Goal: Task Accomplishment & Management: Use online tool/utility

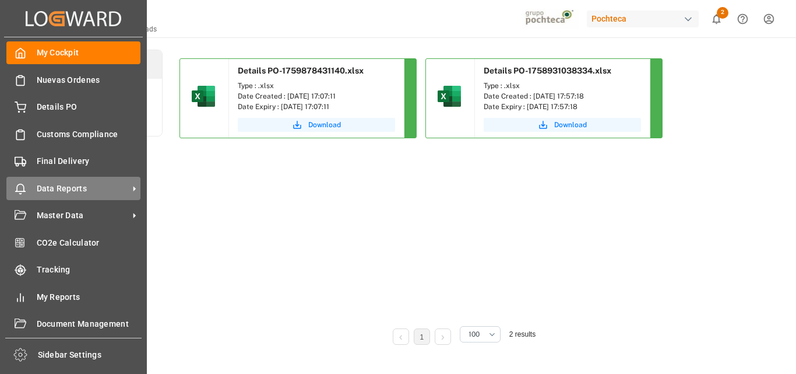
click at [56, 193] on span "Data Reports" at bounding box center [83, 188] width 92 height 12
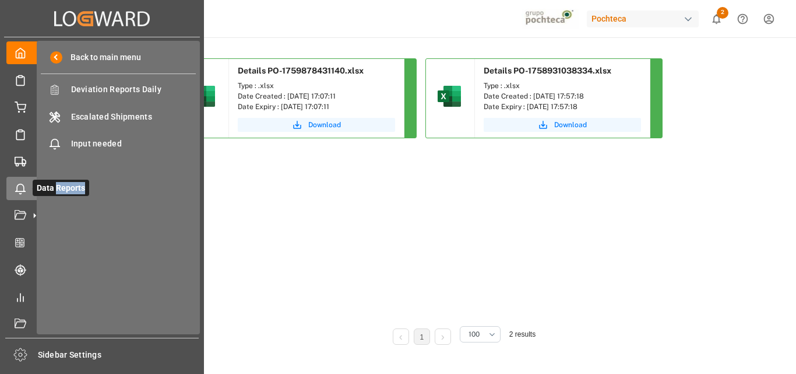
click at [56, 193] on span "Data Reports" at bounding box center [61, 187] width 57 height 16
click at [22, 163] on rect at bounding box center [18, 160] width 7 height 6
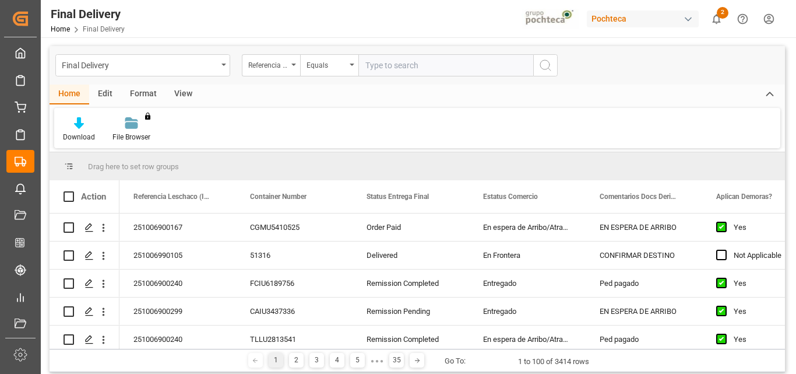
click at [320, 122] on div "Download File Browser You don't have permission for this feature. Contact admin." at bounding box center [417, 128] width 726 height 40
click at [64, 196] on span at bounding box center [69, 196] width 10 height 10
click at [72, 191] on input "checkbox" at bounding box center [72, 191] width 0 height 0
checkbox input "true"
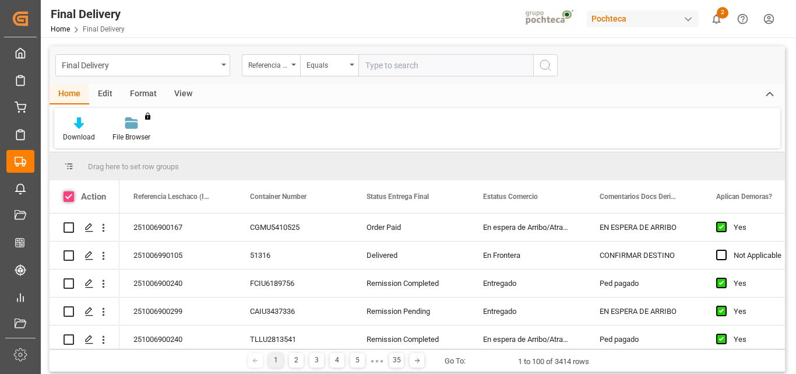
checkbox input "true"
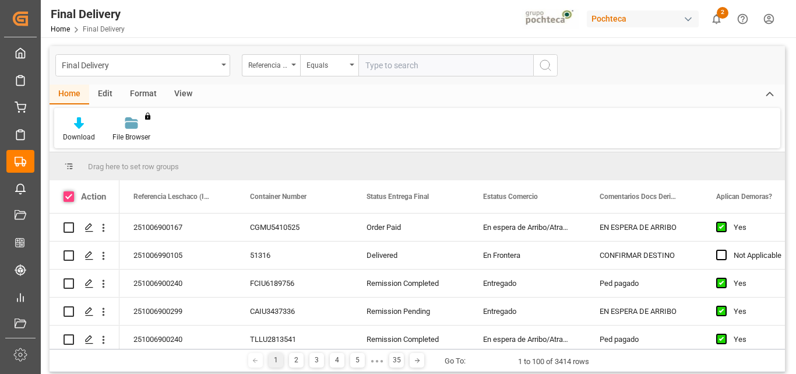
checkbox input "true"
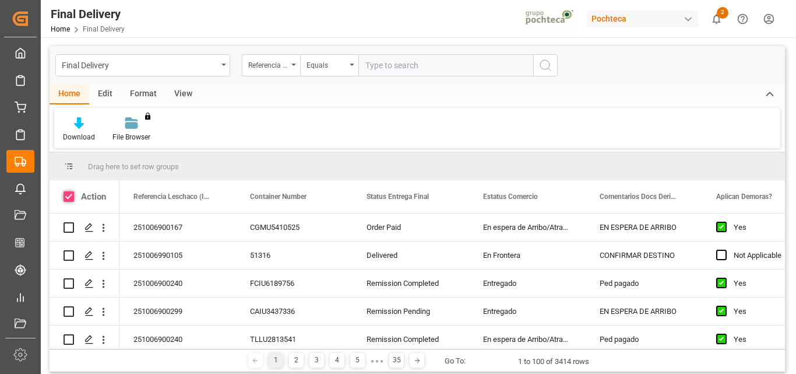
checkbox input "true"
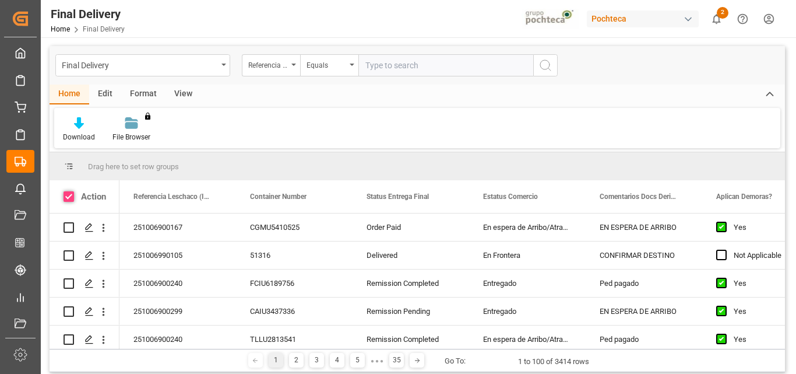
checkbox input "true"
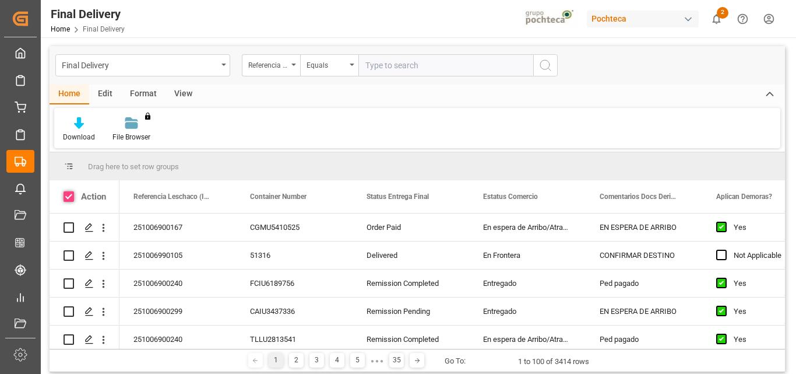
checkbox input "true"
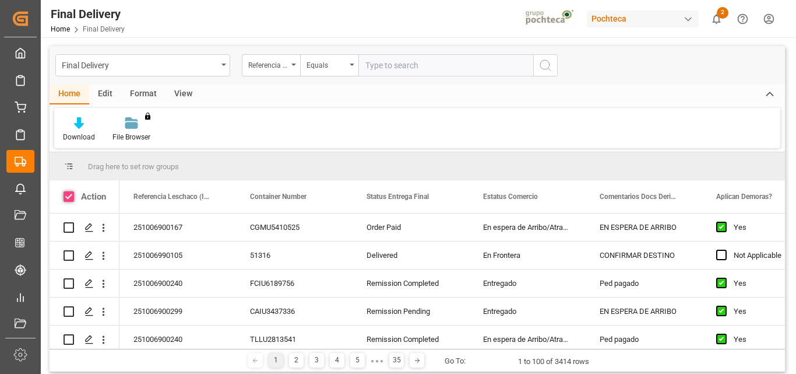
checkbox input "true"
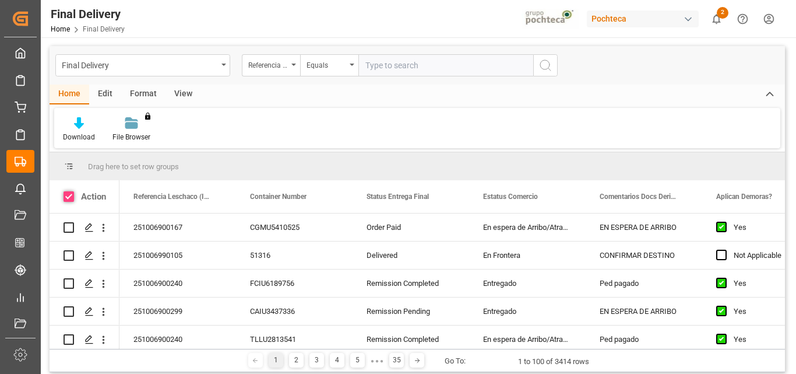
checkbox input "true"
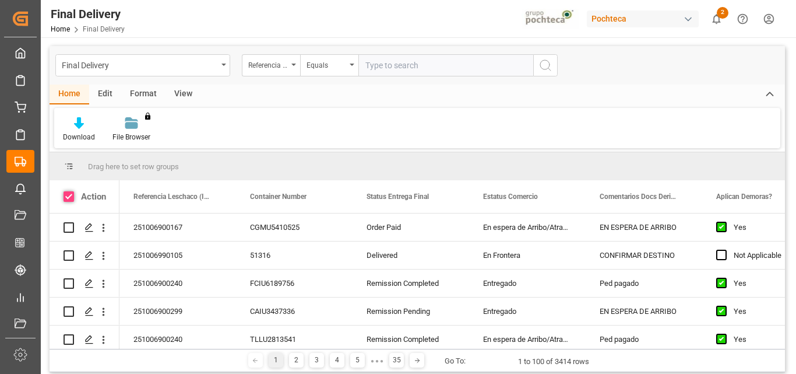
checkbox input "true"
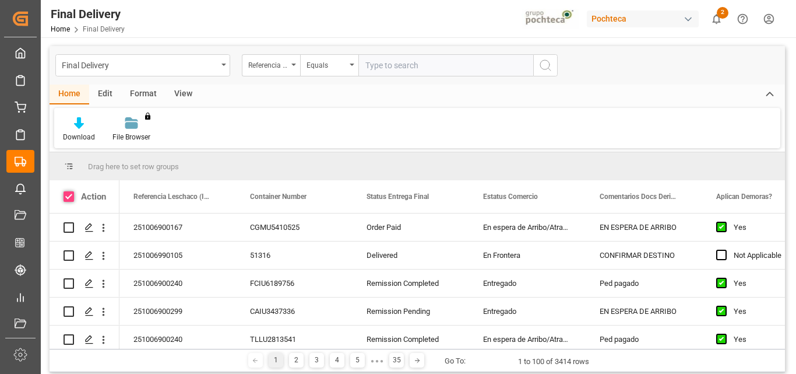
checkbox input "true"
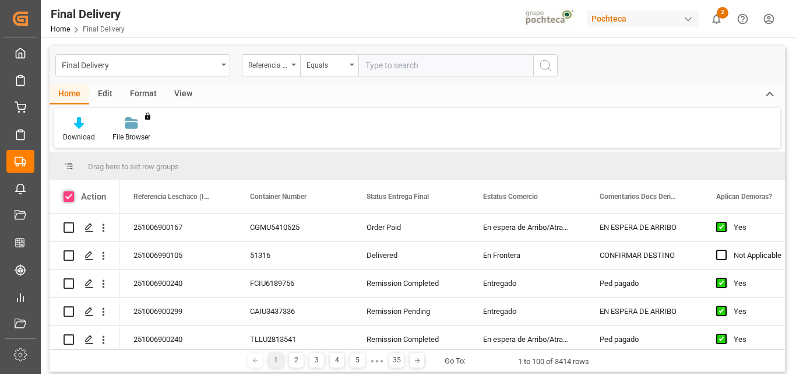
checkbox input "true"
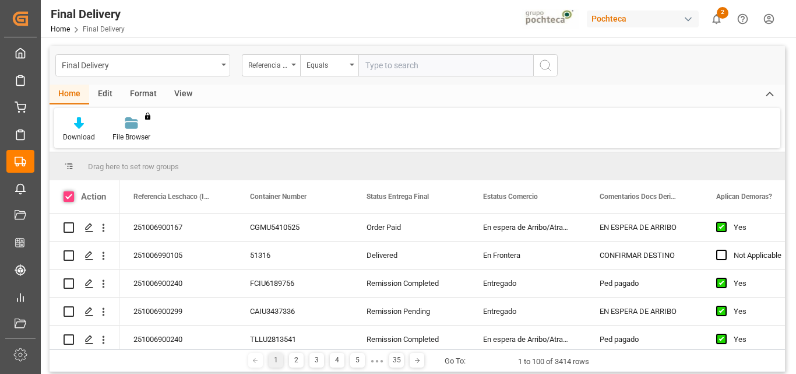
checkbox input "true"
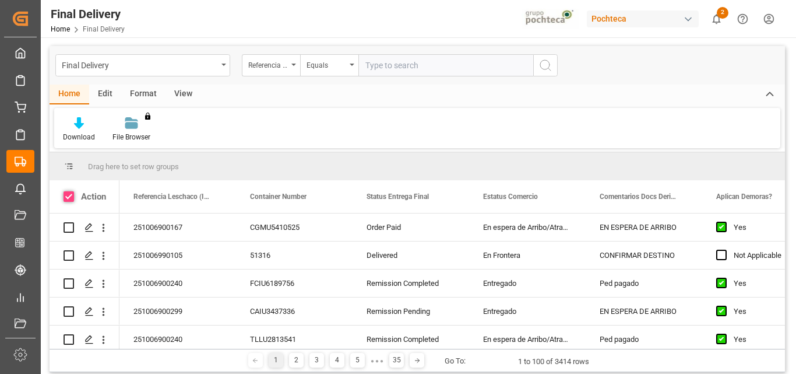
checkbox input "true"
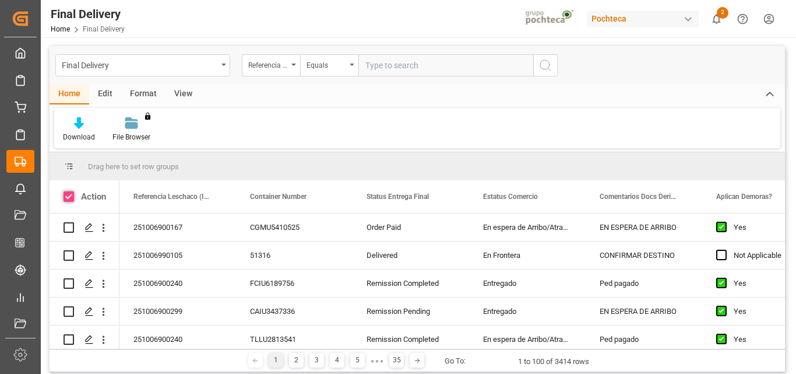
checkbox input "true"
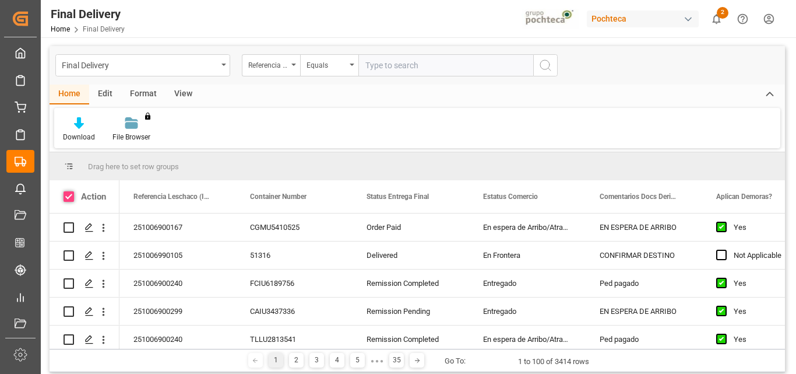
checkbox input "true"
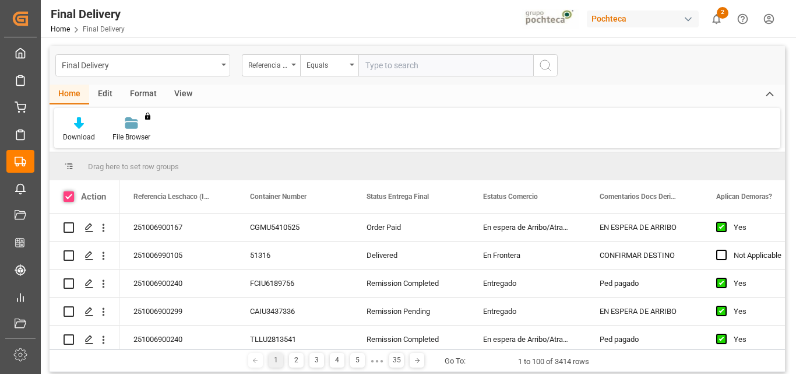
checkbox input "true"
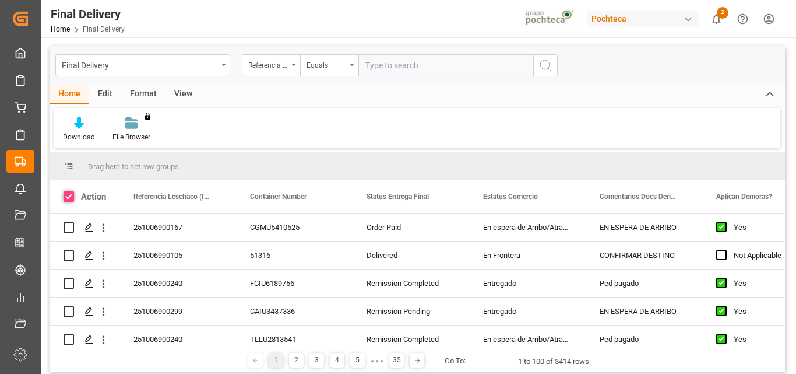
checkbox input "true"
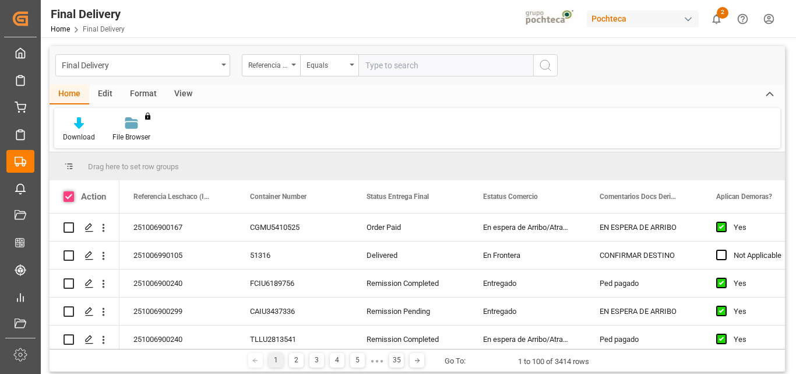
checkbox input "true"
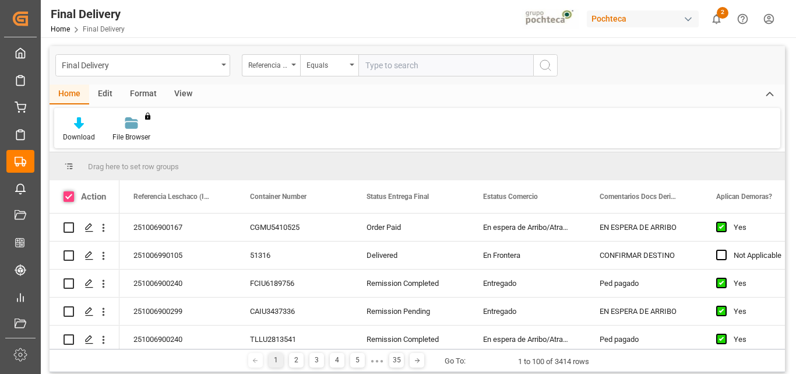
checkbox input "true"
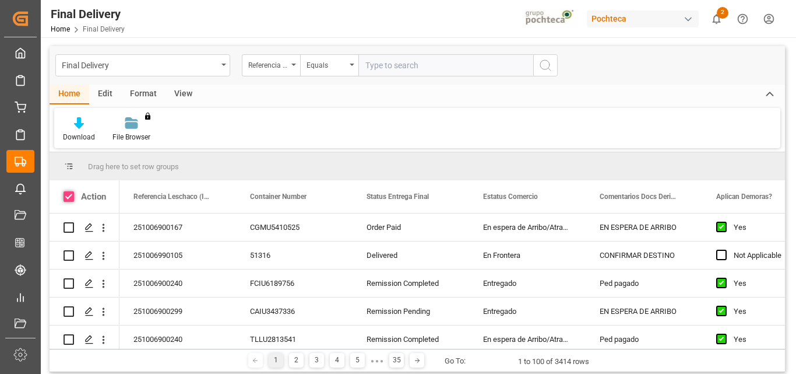
checkbox input "true"
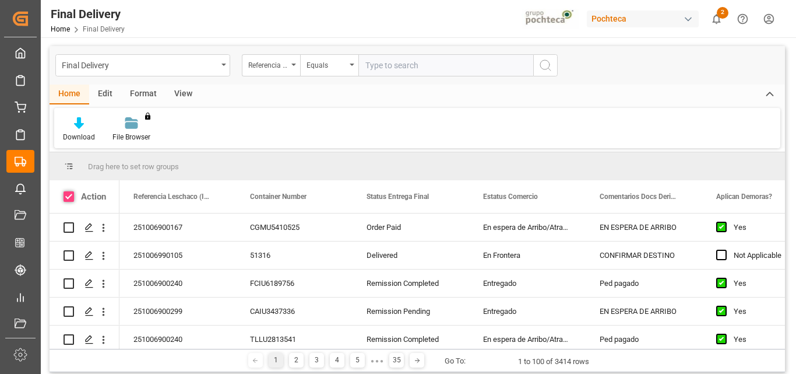
checkbox input "true"
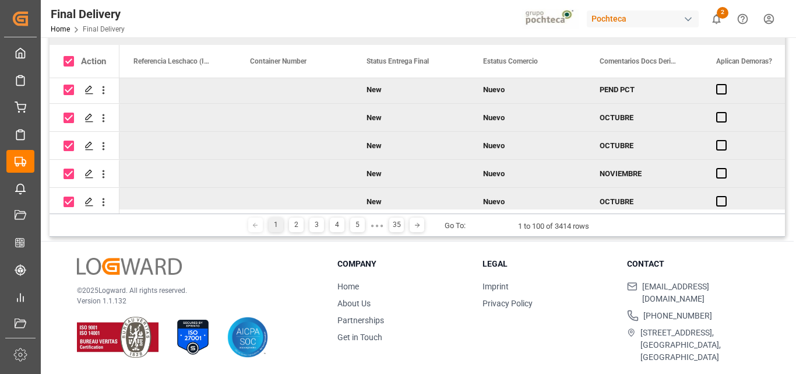
scroll to position [2670, 0]
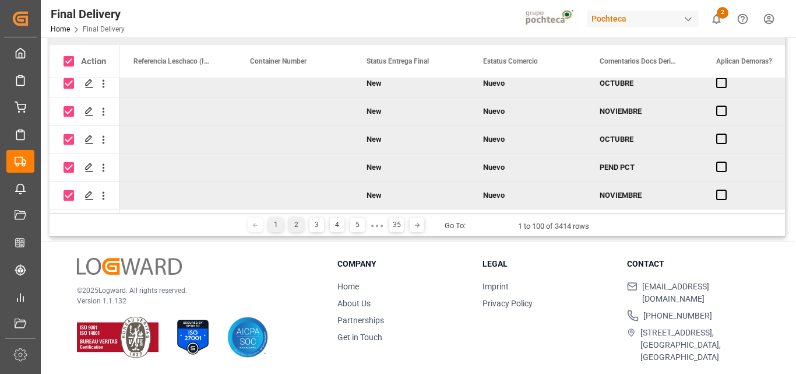
click at [295, 227] on div "2" at bounding box center [296, 224] width 15 height 15
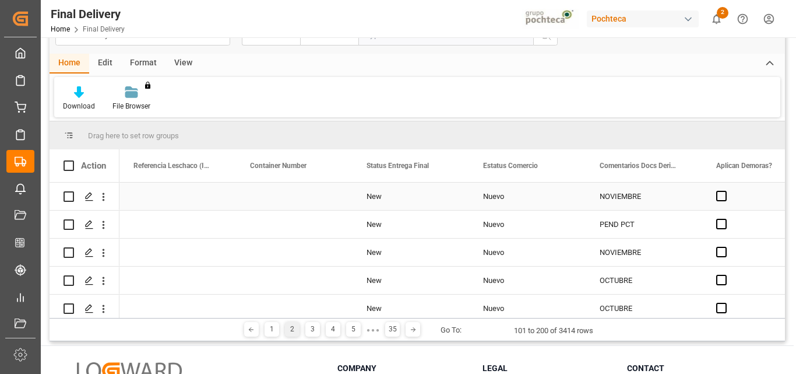
scroll to position [0, 0]
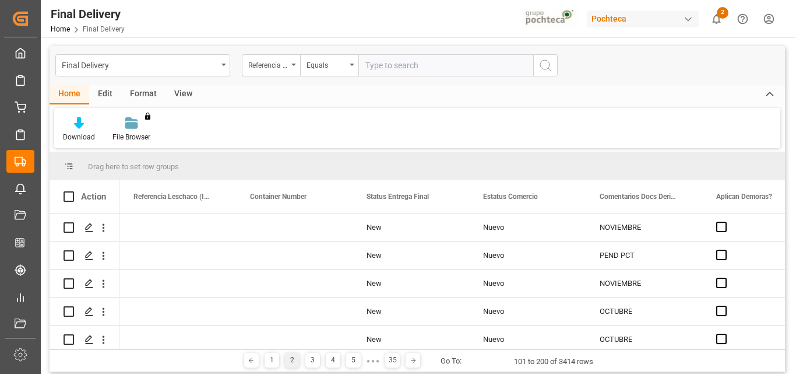
click at [72, 164] on span at bounding box center [69, 166] width 10 height 10
click at [68, 163] on span at bounding box center [69, 166] width 10 height 10
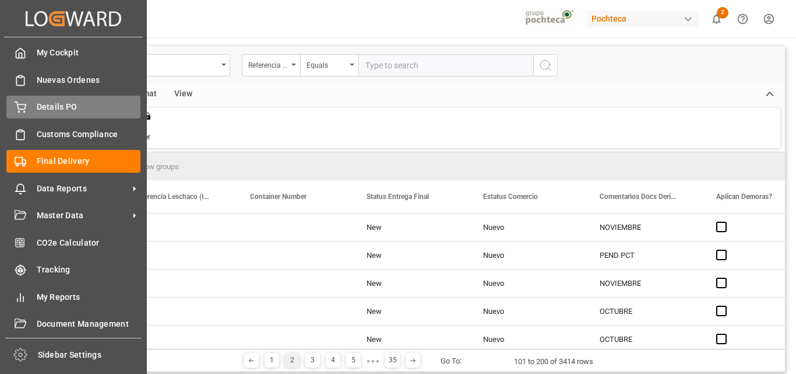
click at [48, 105] on span "Details PO" at bounding box center [89, 107] width 104 height 12
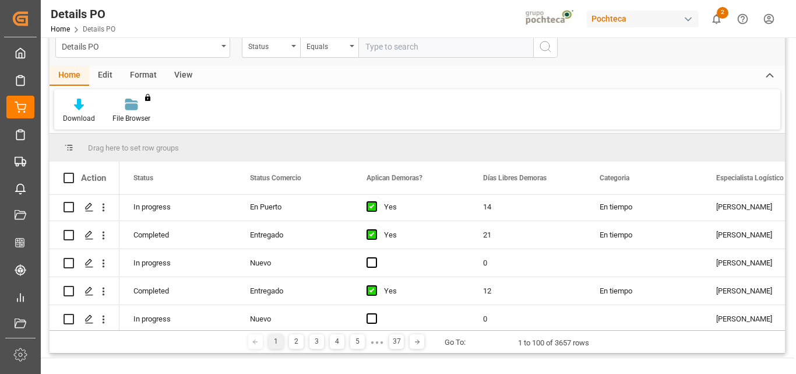
scroll to position [1515, 0]
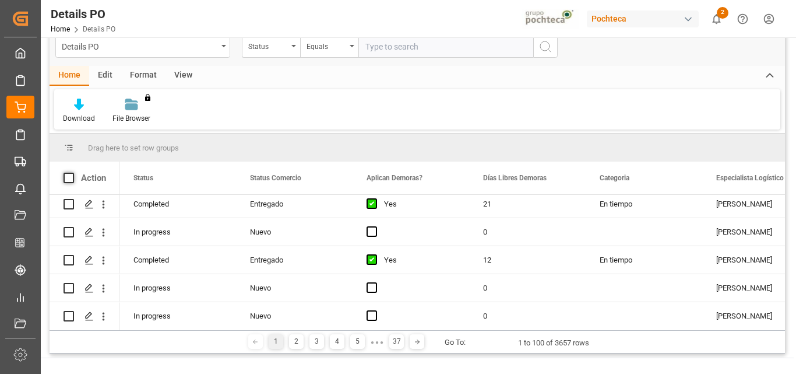
click at [68, 180] on span at bounding box center [69, 177] width 10 height 10
click at [72, 172] on input "checkbox" at bounding box center [72, 172] width 0 height 0
checkbox input "true"
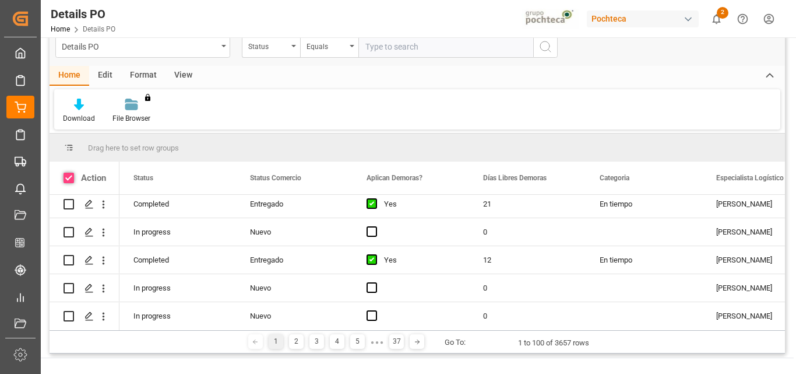
checkbox input "true"
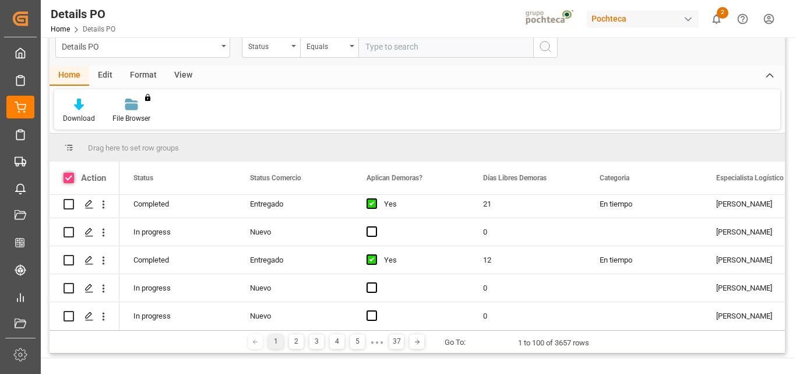
checkbox input "true"
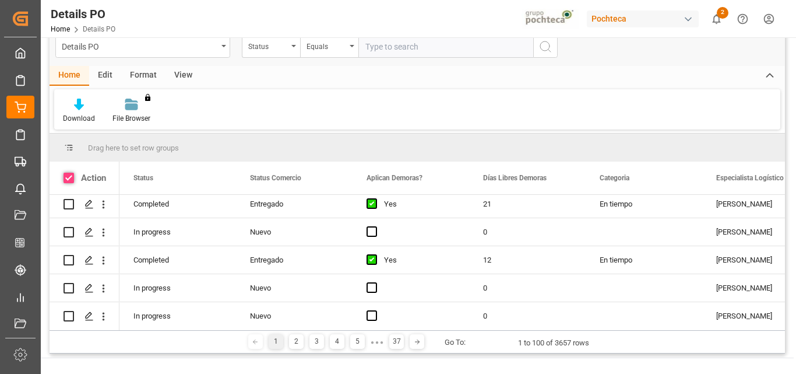
checkbox input "true"
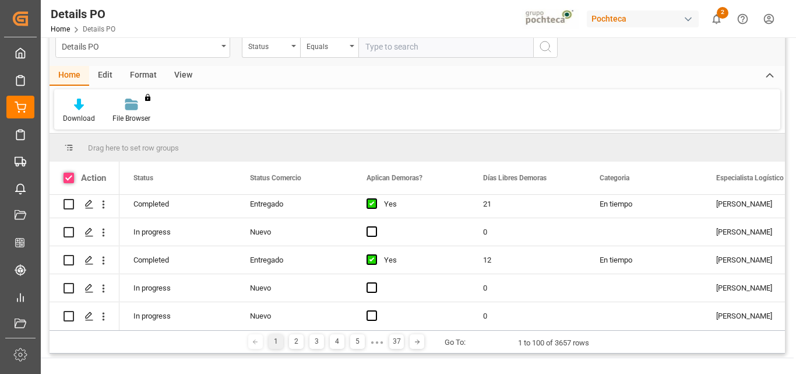
checkbox input "true"
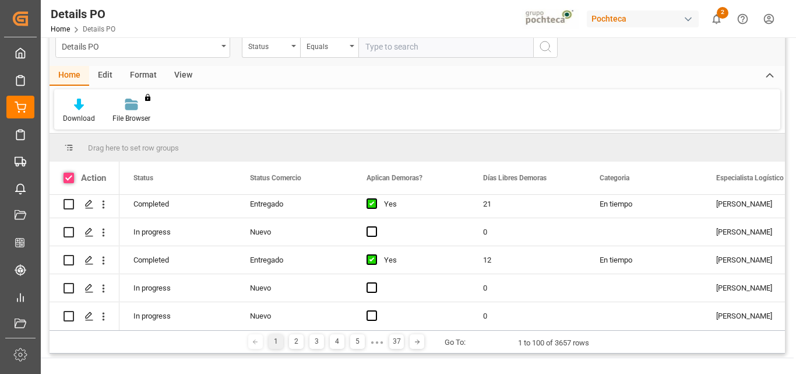
checkbox input "true"
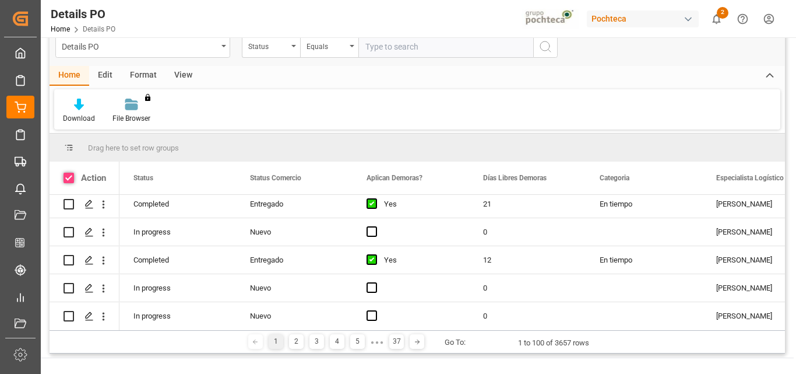
checkbox input "true"
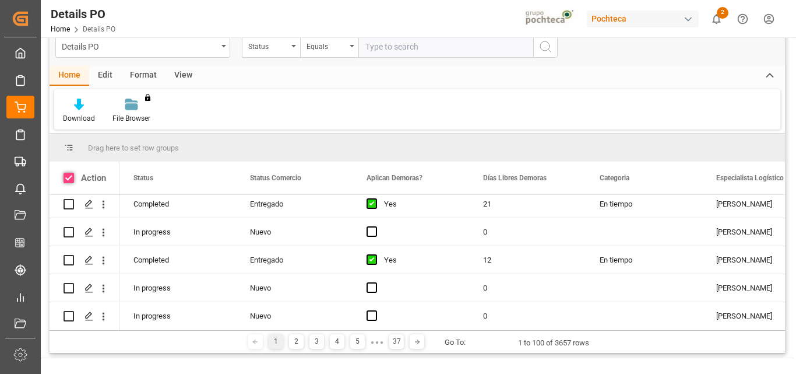
checkbox input "true"
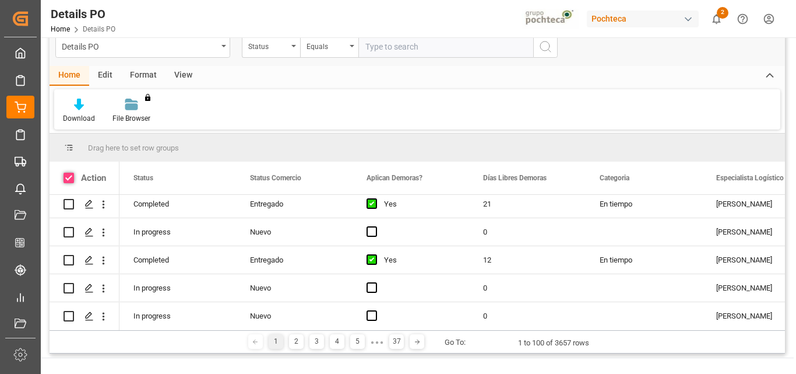
checkbox input "true"
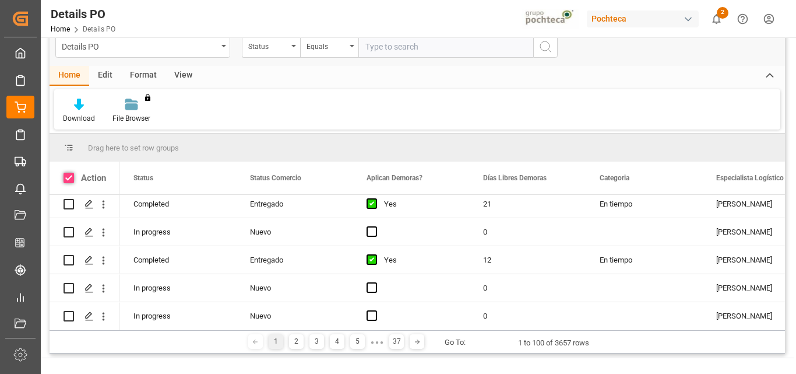
checkbox input "true"
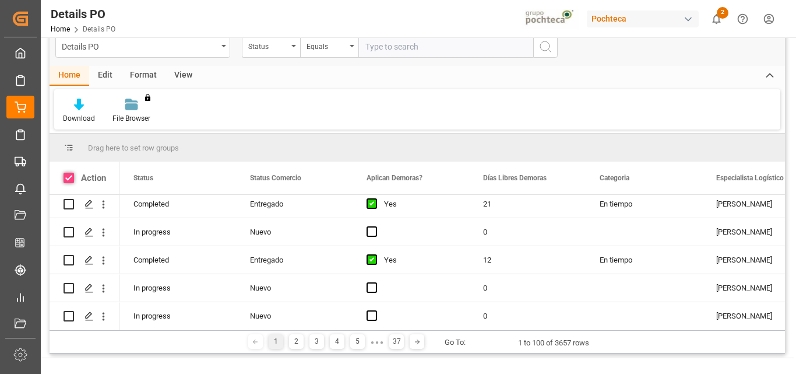
checkbox input "true"
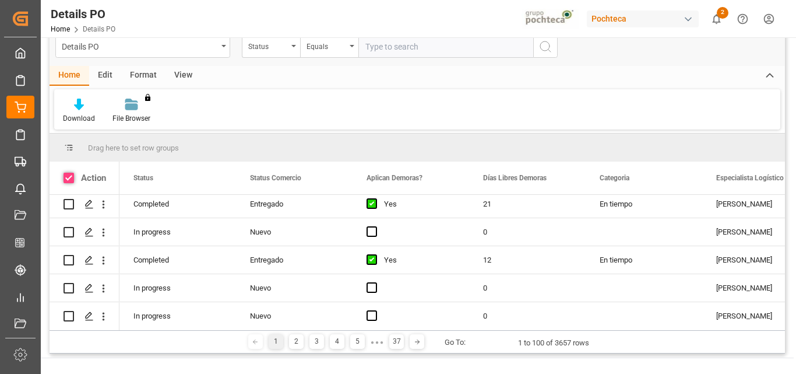
checkbox input "true"
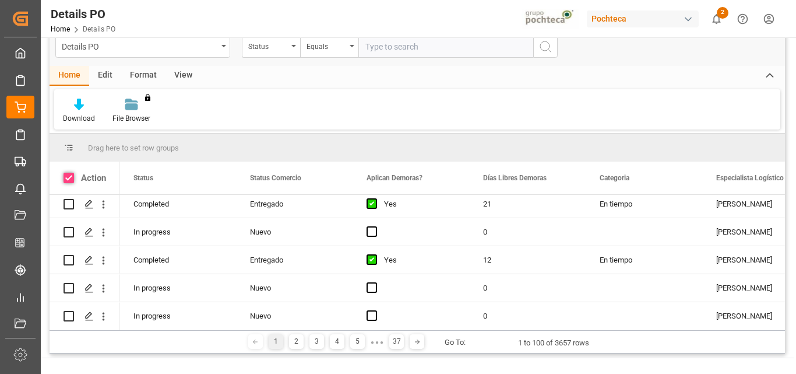
checkbox input "true"
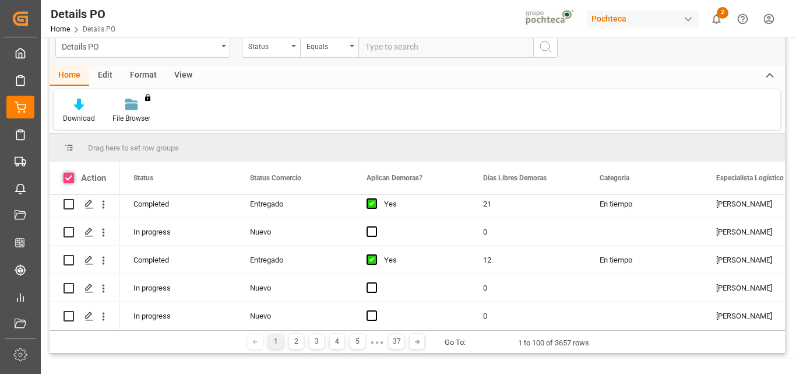
checkbox input "true"
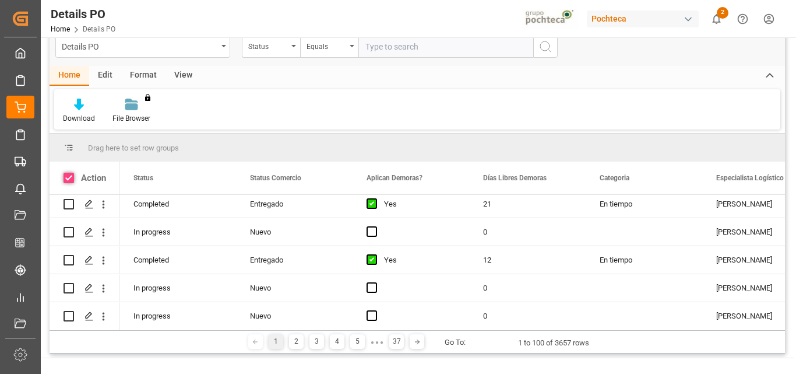
checkbox input "true"
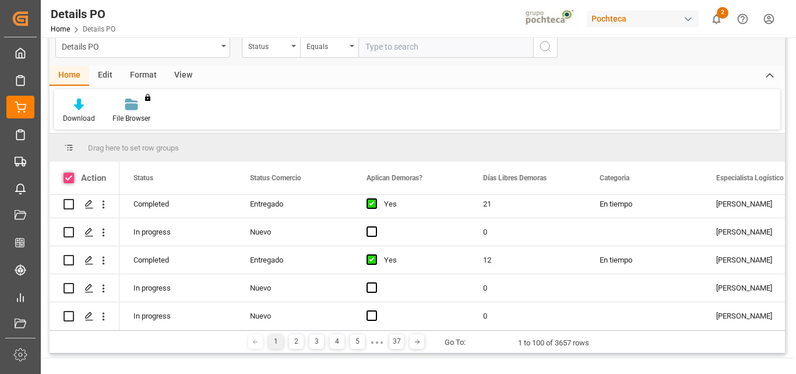
checkbox input "true"
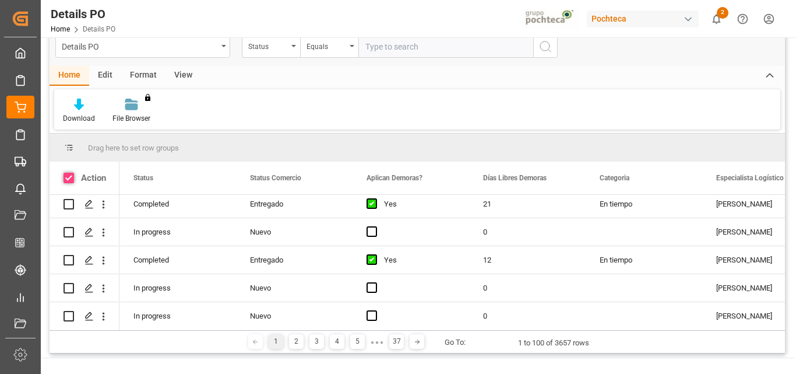
checkbox input "true"
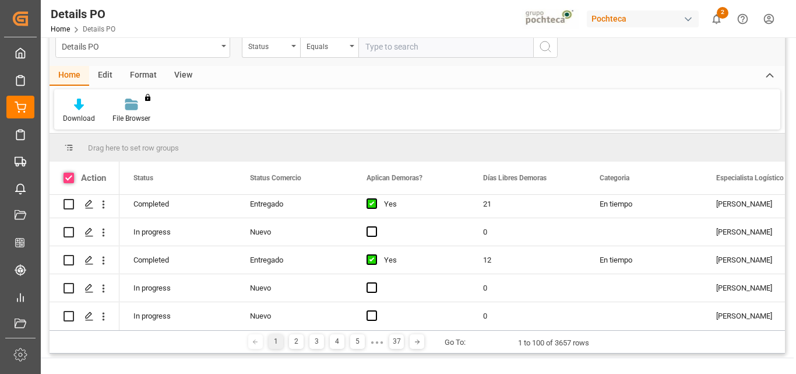
checkbox input "true"
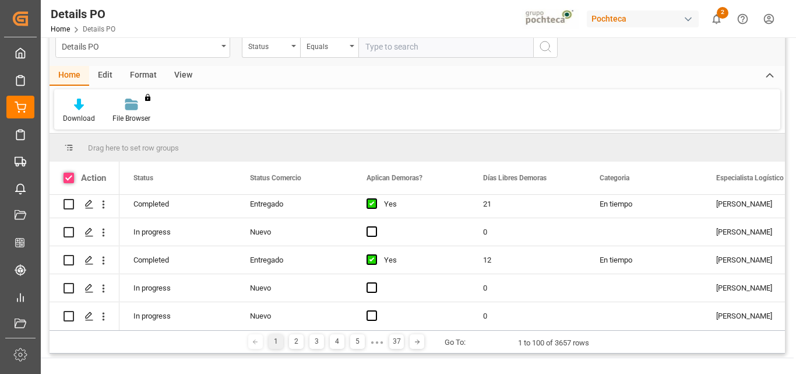
checkbox input "true"
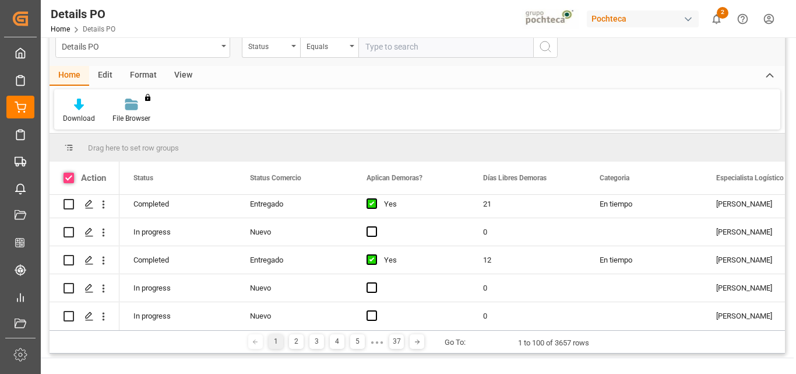
checkbox input "true"
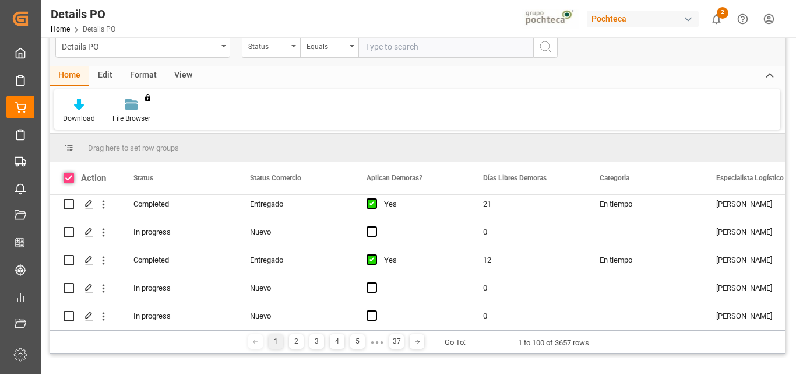
checkbox input "true"
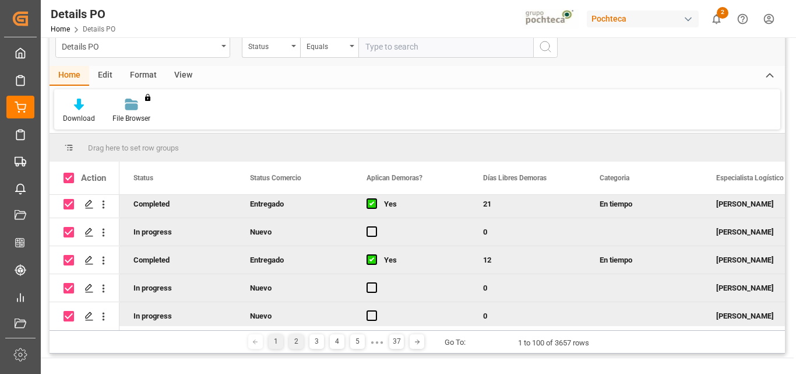
click at [297, 338] on div "2" at bounding box center [296, 341] width 15 height 15
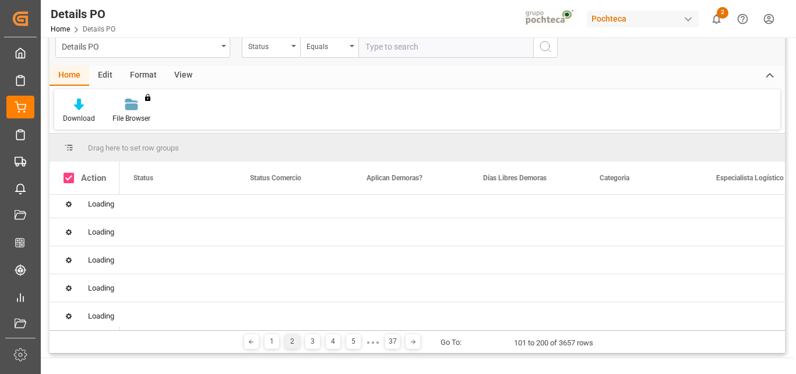
scroll to position [0, 0]
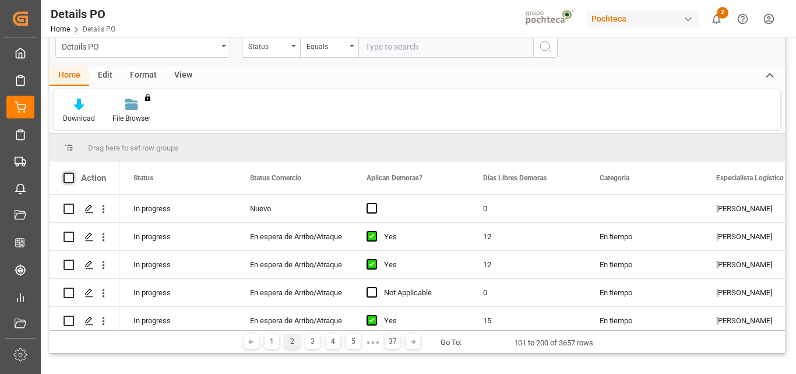
click at [66, 180] on span at bounding box center [69, 177] width 10 height 10
click at [72, 172] on input "checkbox" at bounding box center [72, 172] width 0 height 0
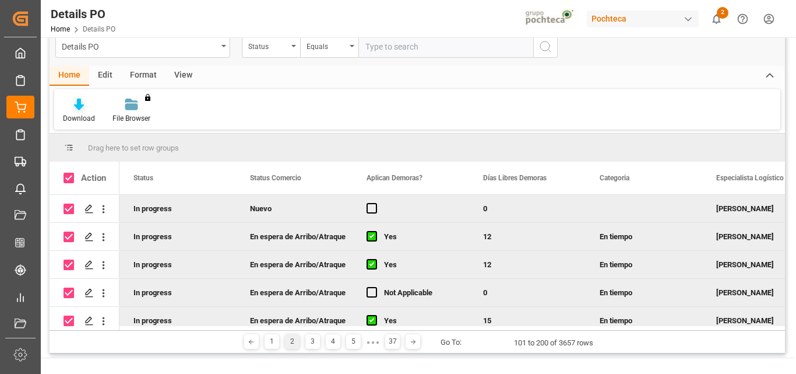
click at [74, 101] on icon at bounding box center [79, 104] width 10 height 12
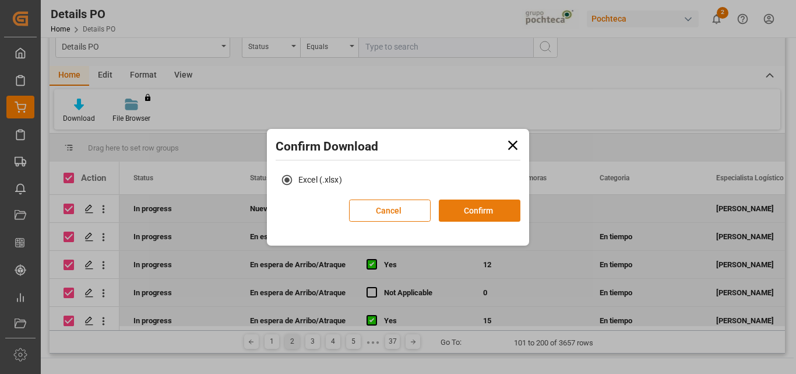
click at [471, 208] on button "Confirm" at bounding box center [480, 210] width 82 height 22
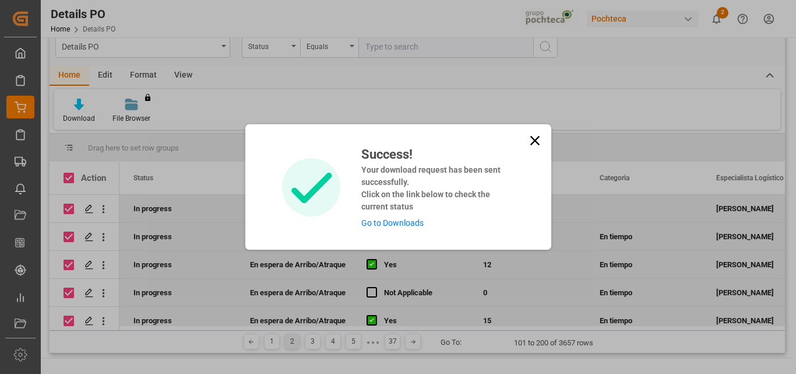
click at [533, 143] on icon at bounding box center [535, 140] width 16 height 16
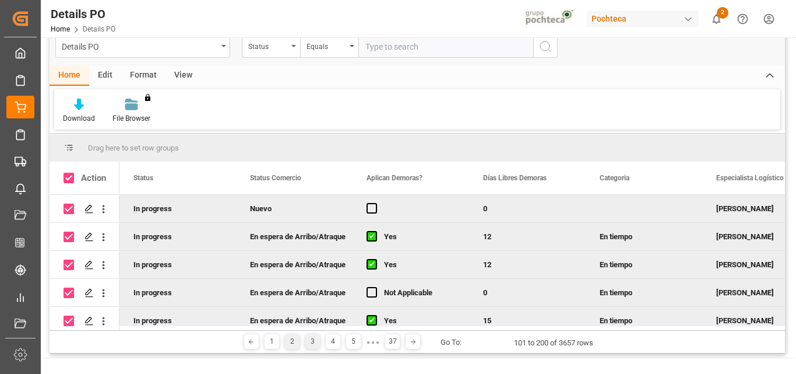
click at [308, 345] on div "3" at bounding box center [312, 341] width 15 height 15
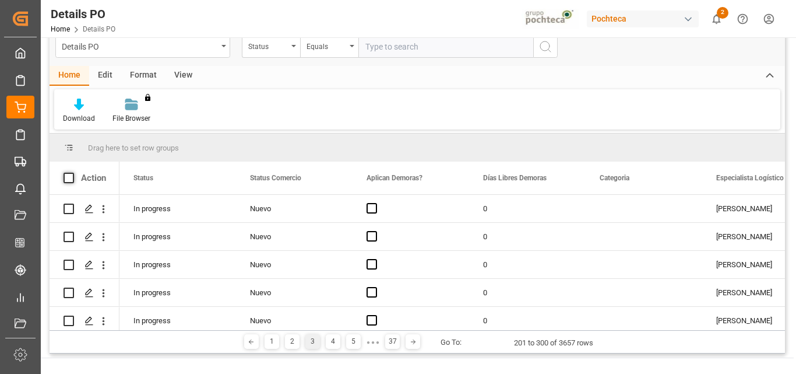
click at [65, 176] on span at bounding box center [69, 177] width 10 height 10
click at [72, 172] on input "checkbox" at bounding box center [72, 172] width 0 height 0
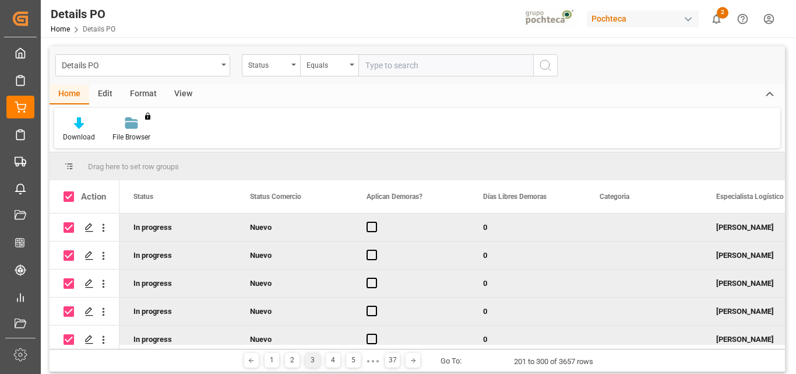
click at [71, 165] on span at bounding box center [69, 166] width 10 height 10
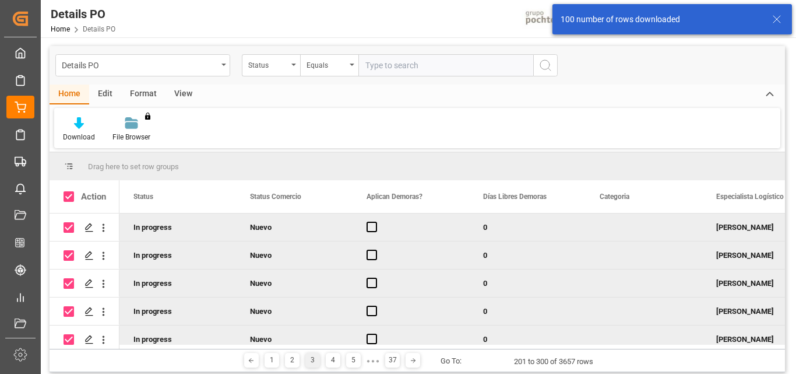
click at [777, 20] on icon at bounding box center [777, 19] width 14 height 14
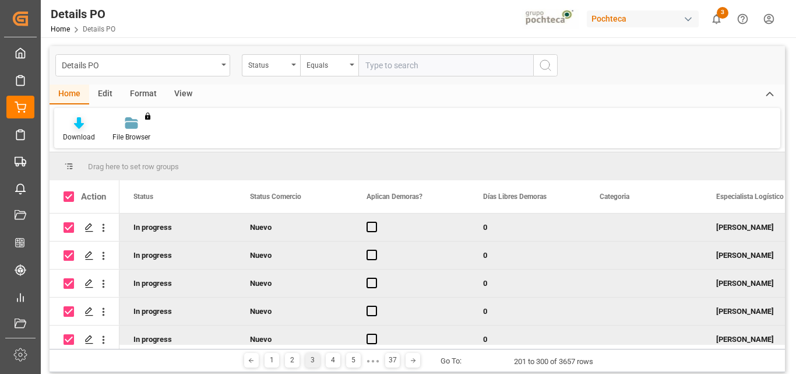
click at [80, 124] on icon at bounding box center [79, 123] width 10 height 12
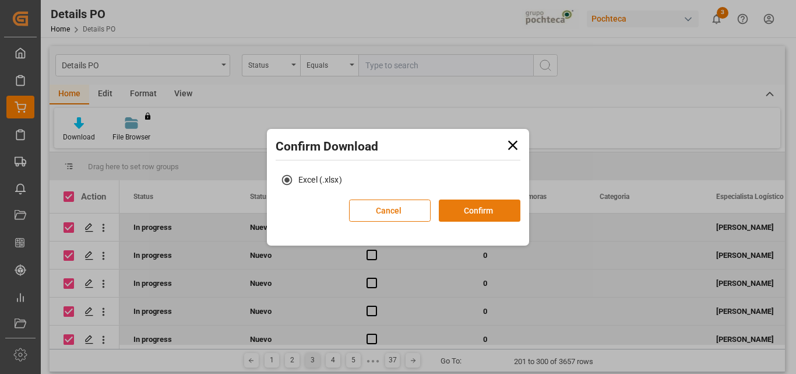
click at [489, 210] on button "Confirm" at bounding box center [480, 210] width 82 height 22
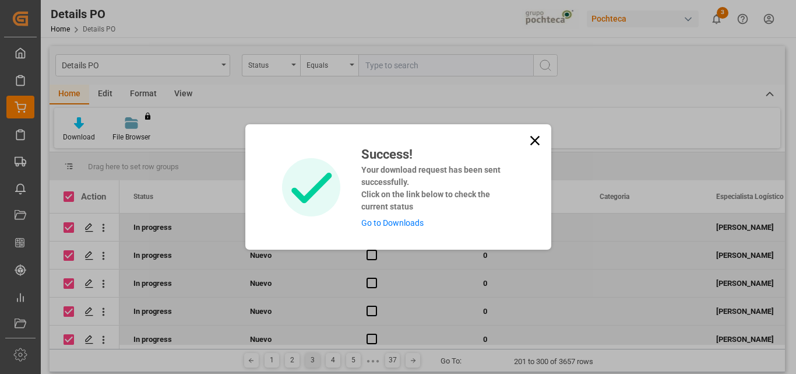
click at [536, 139] on icon at bounding box center [535, 140] width 16 height 16
